Goal: Task Accomplishment & Management: Manage account settings

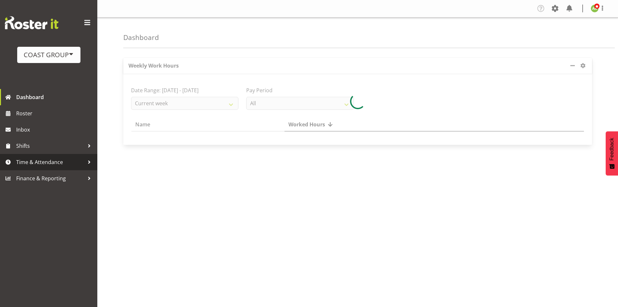
click at [55, 160] on span "Time & Attendance" at bounding box center [50, 162] width 68 height 10
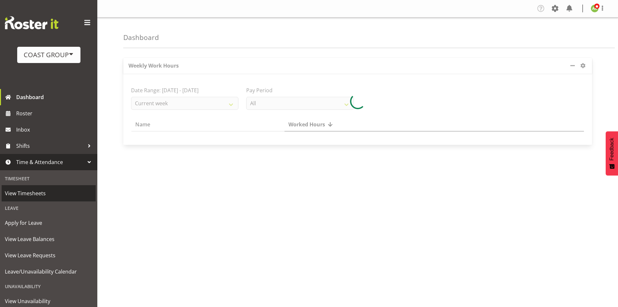
click at [49, 191] on span "View Timesheets" at bounding box center [49, 193] width 88 height 10
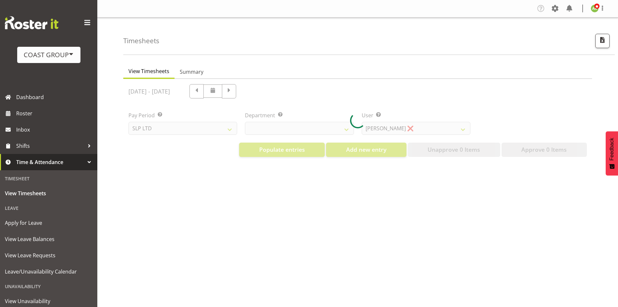
select select "25"
select select "7496"
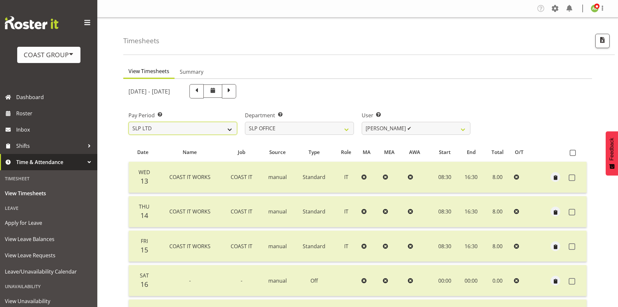
click at [211, 131] on select "SLP LTD EHS LTD DW LTD VEHICLES Carlton Events [PERSON_NAME] 120 Limited Wellin…" at bounding box center [183, 128] width 109 height 13
select select "7"
click at [129, 122] on select "SLP LTD EHS LTD DW LTD VEHICLES Carlton Events [PERSON_NAME] 120 Limited Wellin…" at bounding box center [183, 128] width 109 height 13
select select
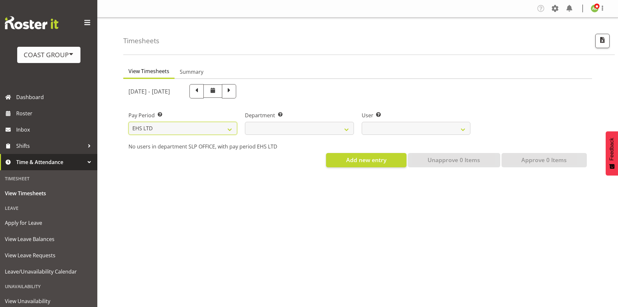
select select
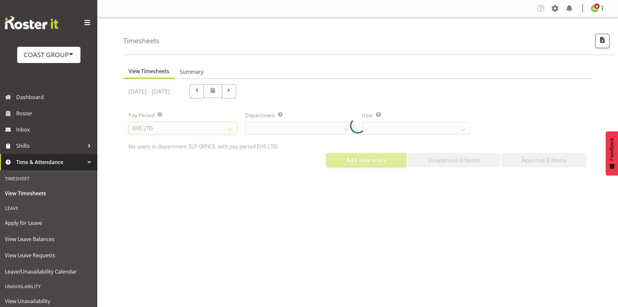
select select
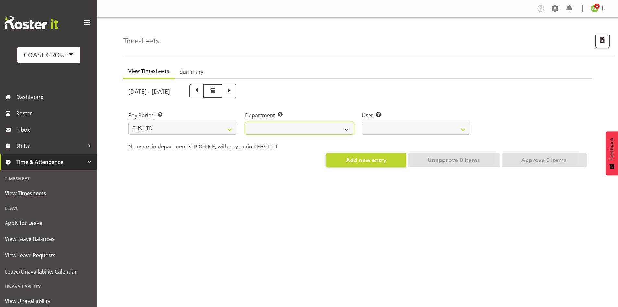
click at [302, 132] on select "EHS AKL ACCOUNTS EHS AKL CARPET EHS AKL D&B EHS AKL DESIGNER EHS AKL FURNITURE …" at bounding box center [299, 128] width 109 height 13
select select "34"
click at [245, 122] on select "EHS AKL ACCOUNTS EHS AKL CARPET EHS AKL D&B EHS AKL DESIGNER EHS AKL FURNITURE …" at bounding box center [299, 128] width 109 height 13
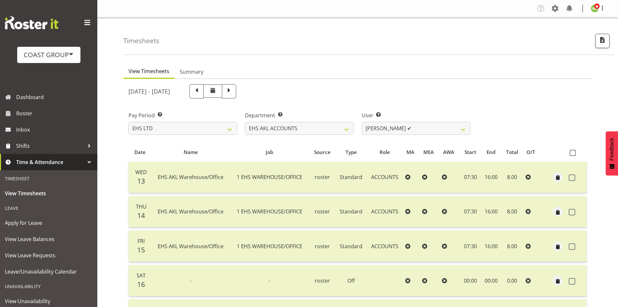
click at [404, 131] on div "[DATE] - [DATE] Pay Period Select which pay period you would like to view. SLP …" at bounding box center [358, 258] width 459 height 356
click at [397, 126] on select "[PERSON_NAME] ✔ [PERSON_NAME] ✔ [PERSON_NAME] (Thitiphat) Preecharujiroj ✔ [PER…" at bounding box center [416, 128] width 109 height 13
select select "11283"
click at [362, 122] on select "[PERSON_NAME] ✔ [PERSON_NAME] ✔ [PERSON_NAME] (Thitiphat) Preecharujiroj ✔ [PER…" at bounding box center [416, 128] width 109 height 13
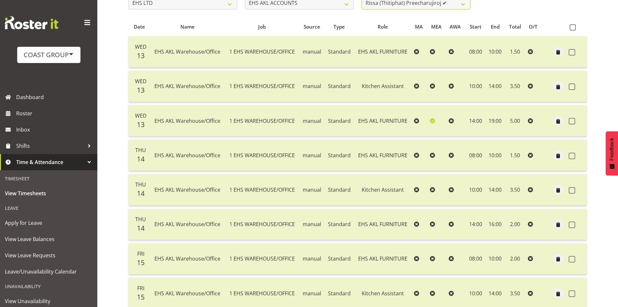
scroll to position [68, 0]
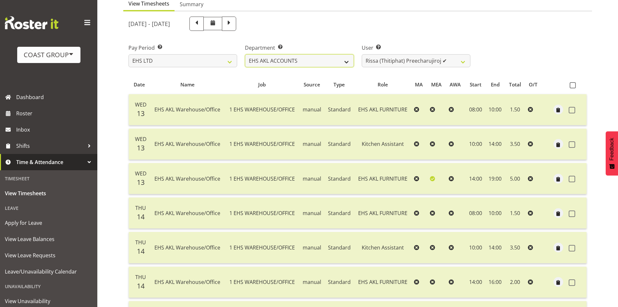
click at [289, 61] on select "EHS AKL ACCOUNTS EHS AKL CARPET EHS AKL D&B EHS AKL DESIGNER EHS AKL FURNITURE …" at bounding box center [299, 60] width 109 height 13
select select "42"
click at [245, 54] on select "EHS AKL ACCOUNTS EHS AKL CARPET EHS AKL D&B EHS AKL DESIGNER EHS AKL FURNITURE …" at bounding box center [299, 60] width 109 height 13
select select "9019"
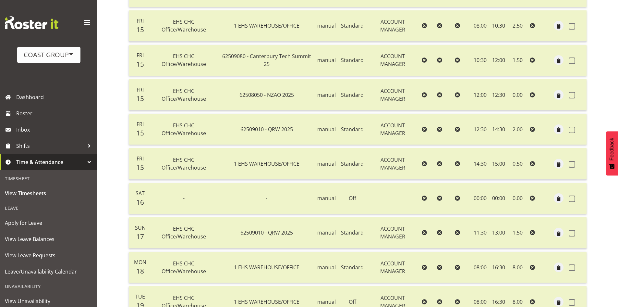
scroll to position [519, 0]
